Goal: Task Accomplishment & Management: Manage account settings

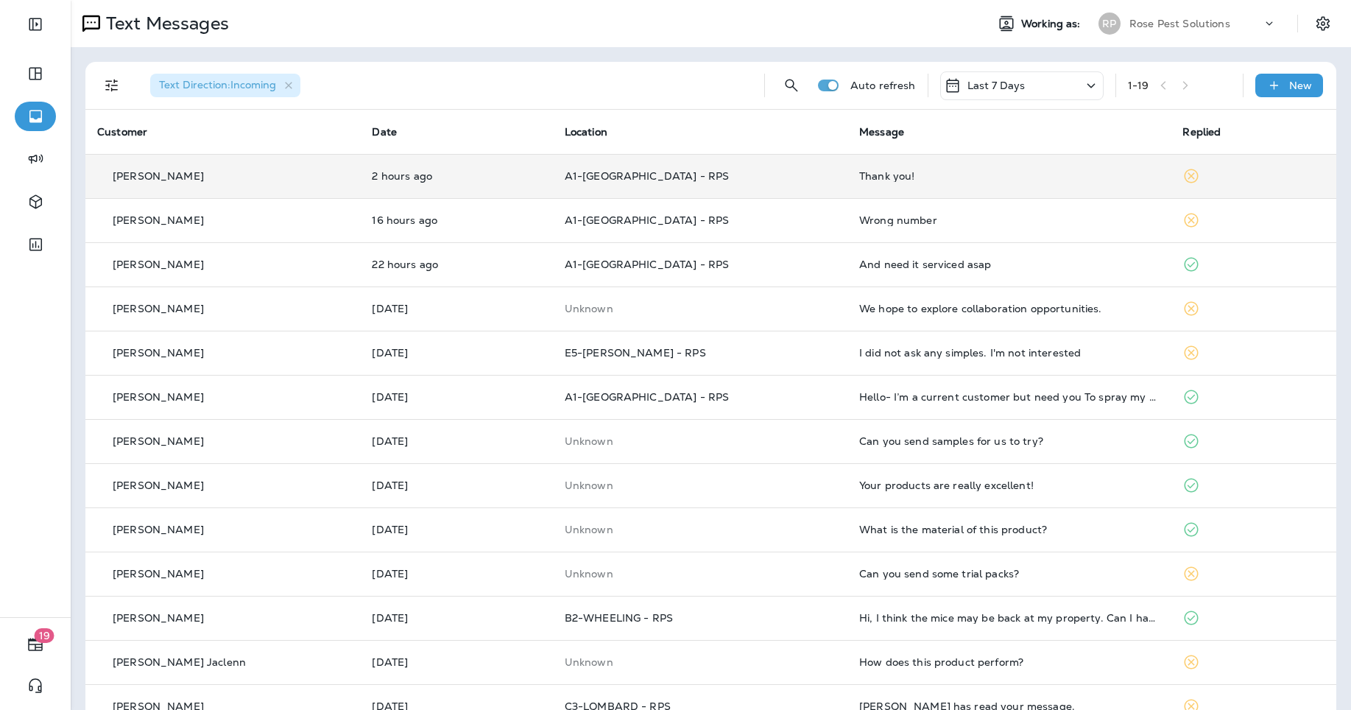
click at [1009, 168] on td "Thank you!" at bounding box center [1009, 176] width 324 height 44
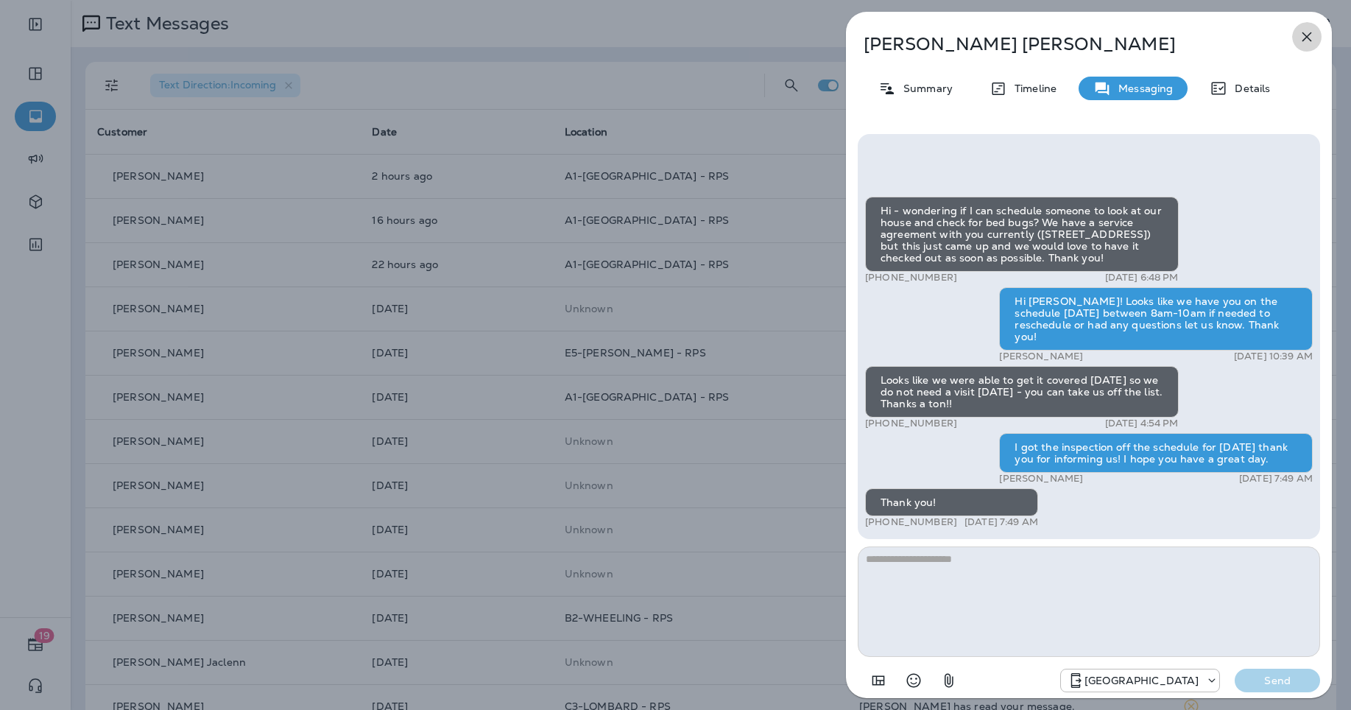
click at [1310, 36] on icon "button" at bounding box center [1307, 37] width 18 height 18
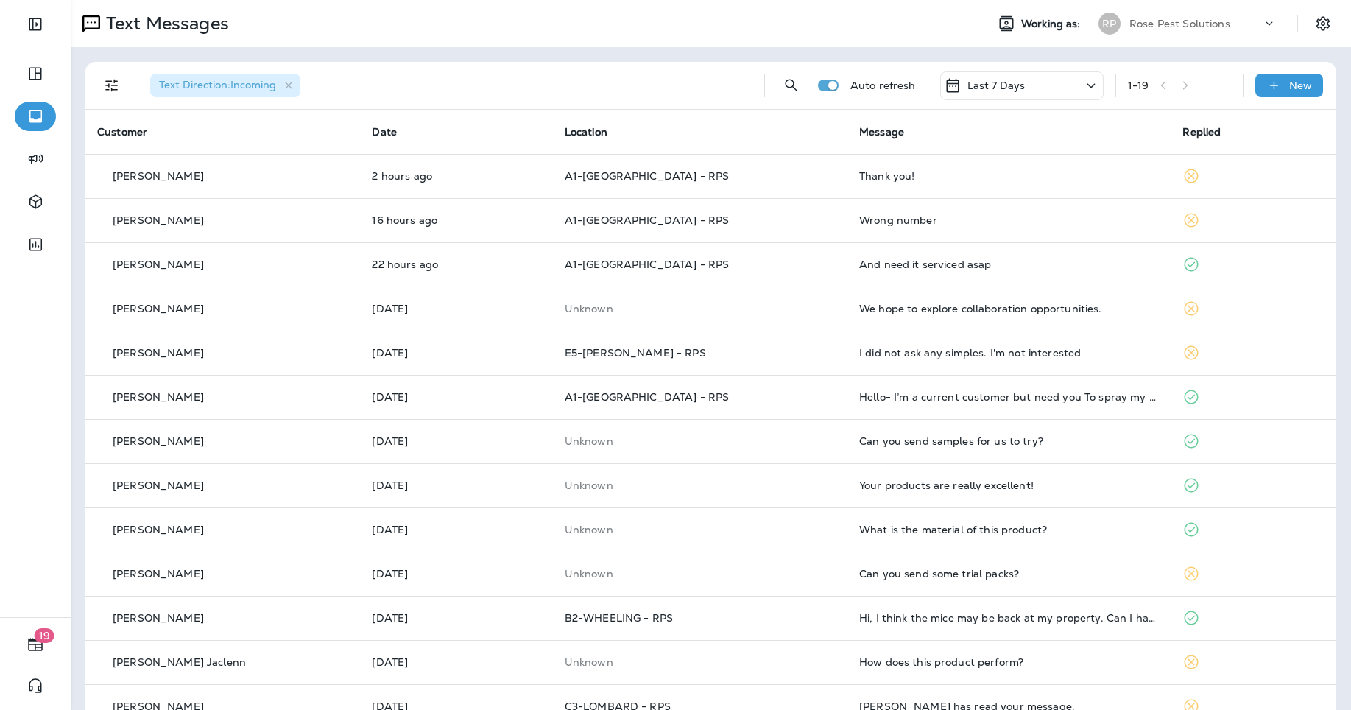
click at [1155, 25] on p "Rose Pest Solutions" at bounding box center [1179, 24] width 101 height 12
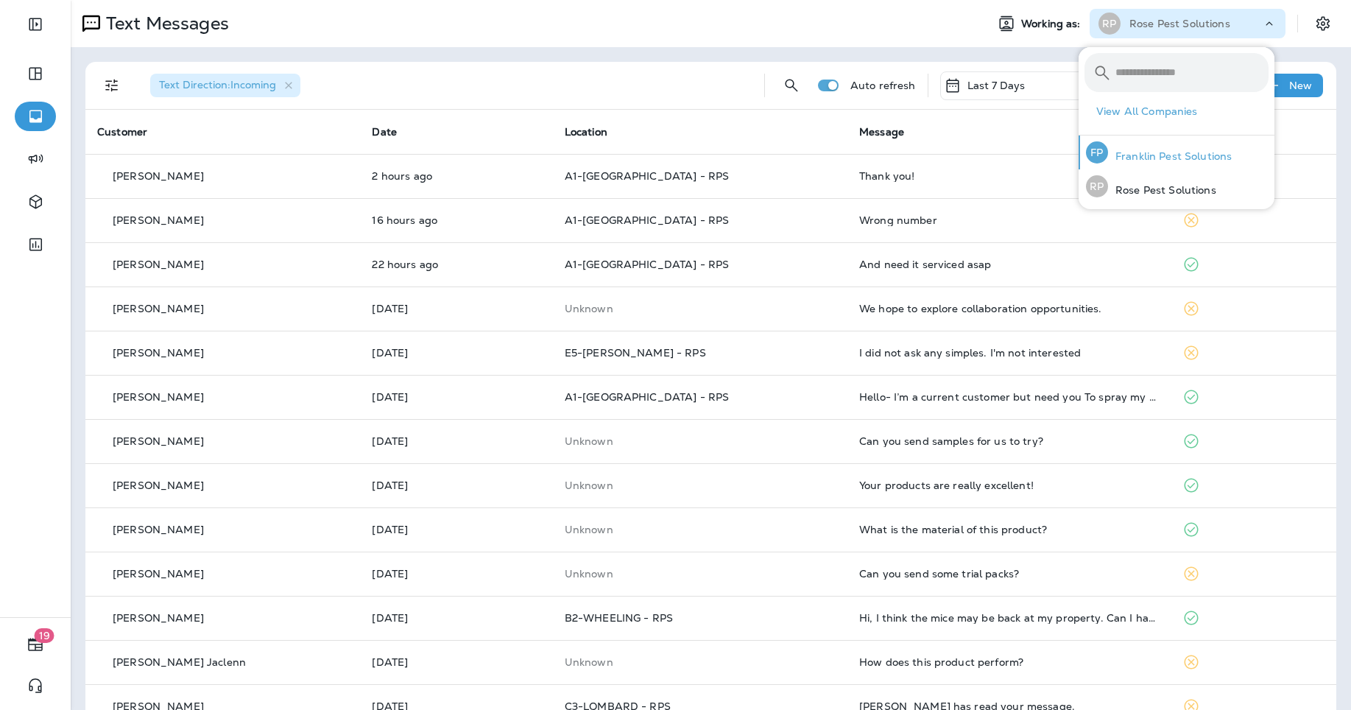
click at [1171, 152] on p "Franklin Pest Solutions" at bounding box center [1170, 156] width 124 height 12
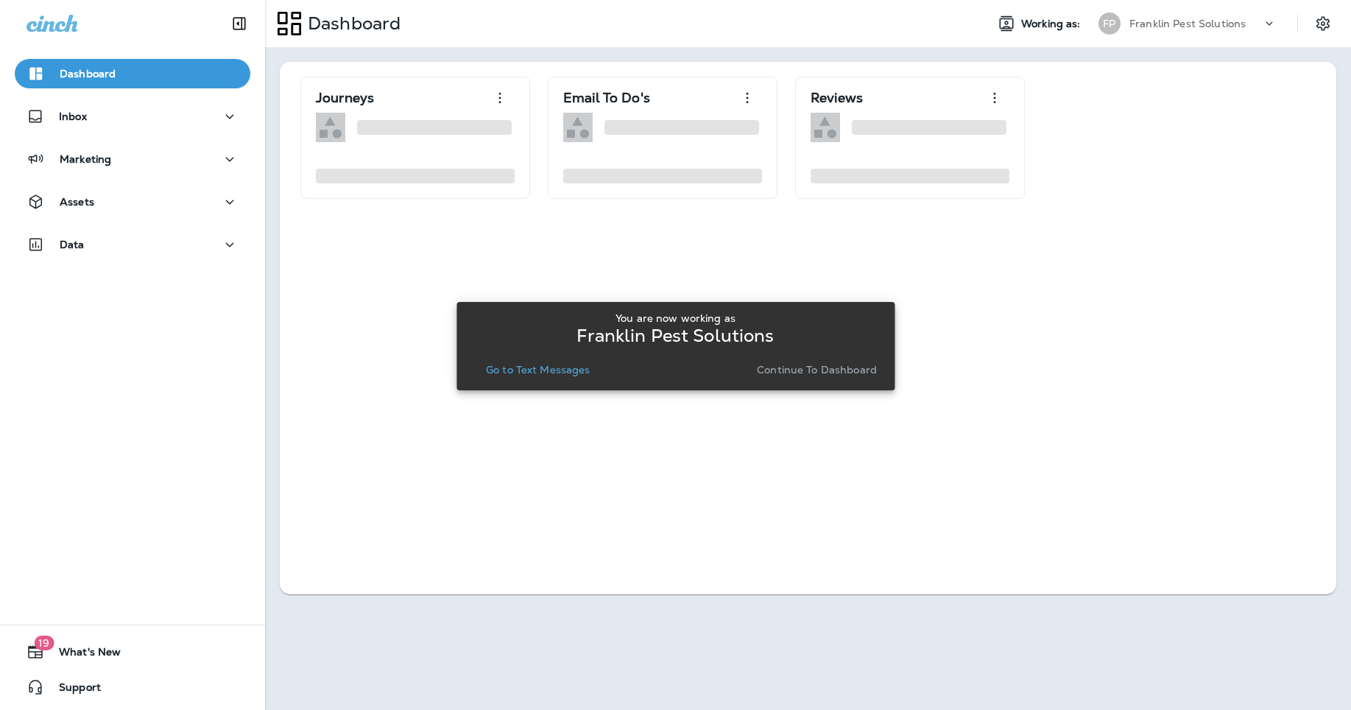
click at [556, 379] on button "Go to Text Messages" at bounding box center [538, 369] width 116 height 21
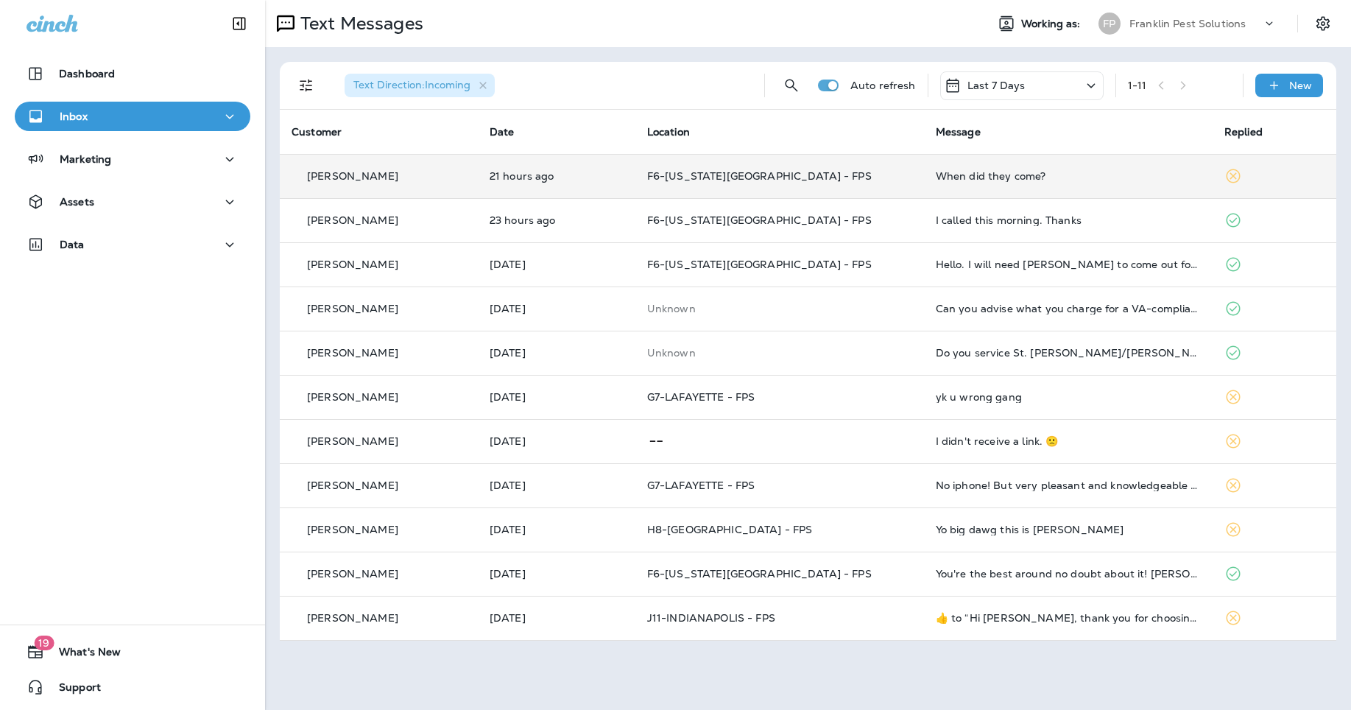
click at [1122, 167] on td "When did they come?" at bounding box center [1068, 176] width 289 height 44
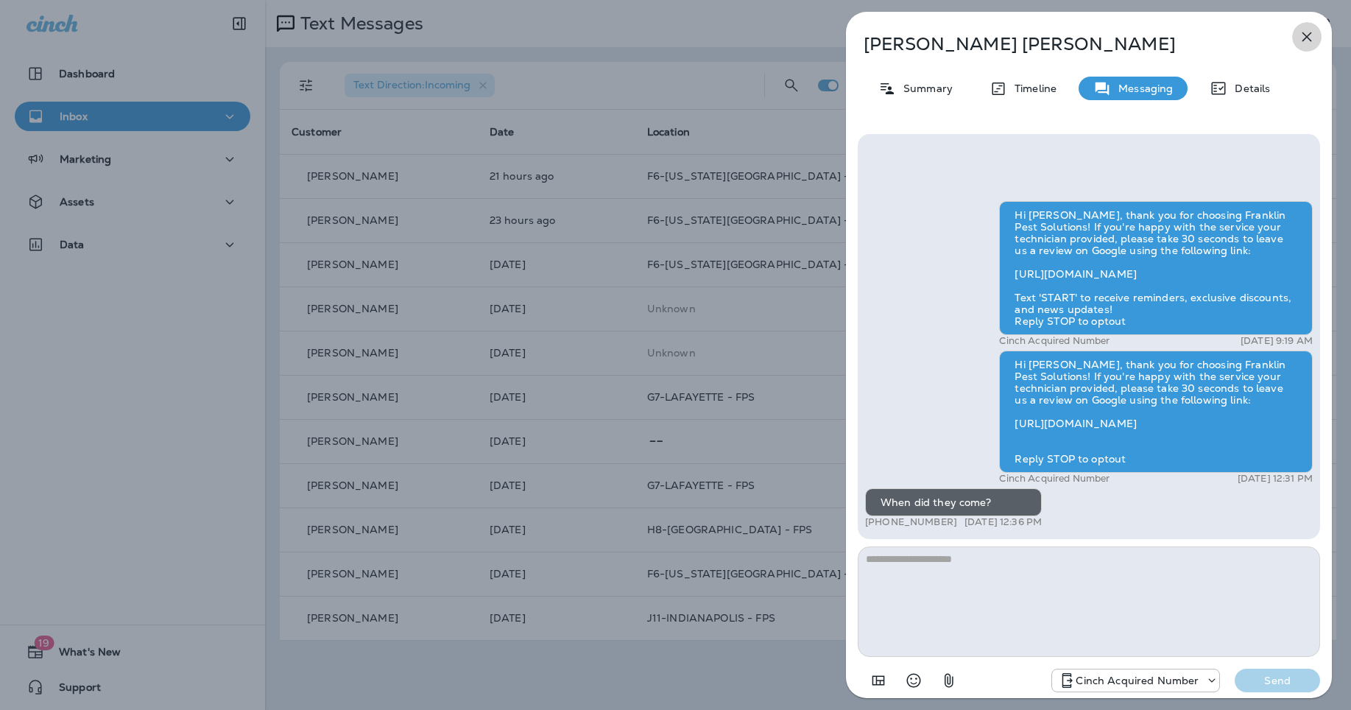
click at [1305, 33] on icon "button" at bounding box center [1307, 37] width 18 height 18
